Goal: Find specific page/section: Find specific page/section

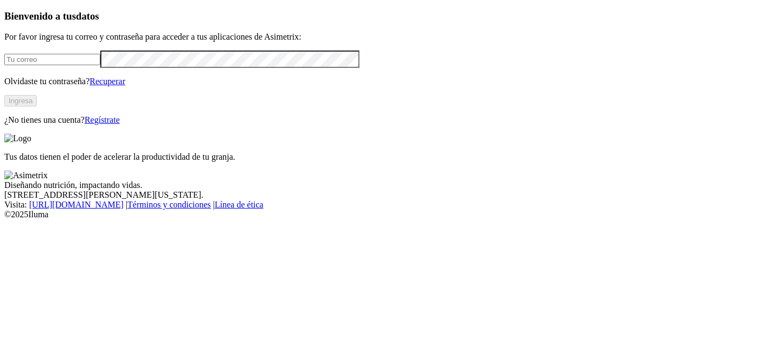
type input "[PERSON_NAME][EMAIL_ADDRESS][PERSON_NAME][PERSON_NAME][DOMAIN_NAME]"
click at [165, 125] on div "Bienvenido a tus datos Por favor ingresa tu correo y contraseña para acceder a …" at bounding box center [385, 67] width 763 height 114
click at [37, 106] on button "Ingresa" at bounding box center [20, 100] width 33 height 11
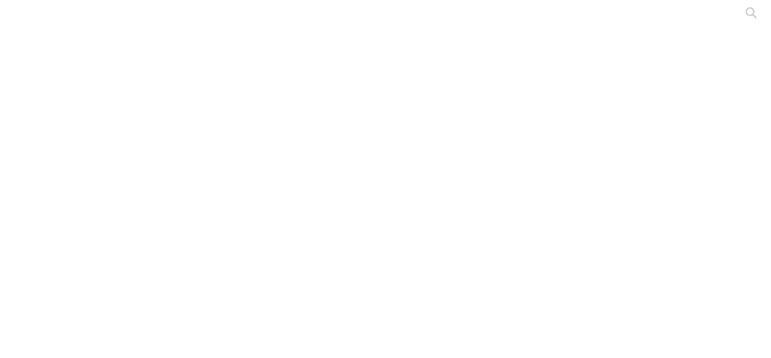
scroll to position [710, 0]
